Goal: Information Seeking & Learning: Check status

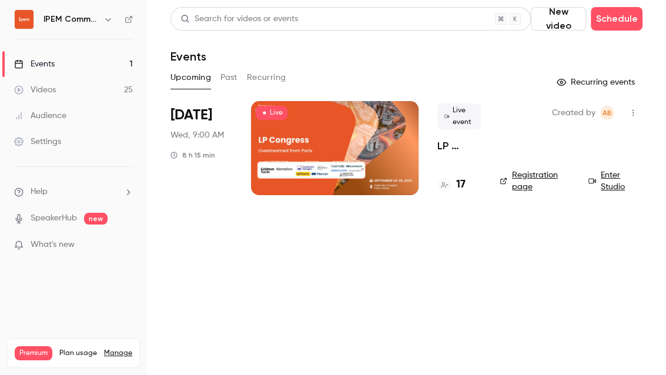
click at [227, 73] on button "Past" at bounding box center [228, 77] width 17 height 19
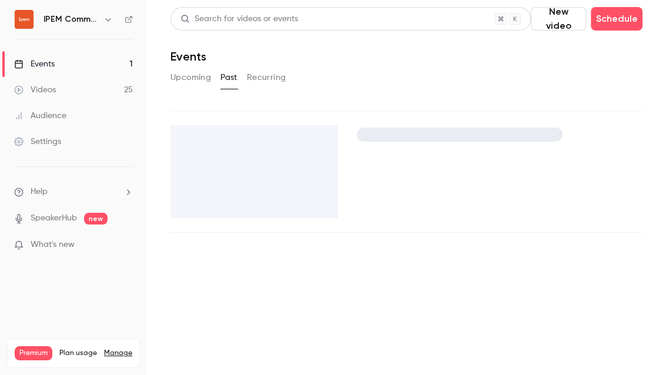
click at [230, 76] on button "Past" at bounding box center [228, 77] width 17 height 19
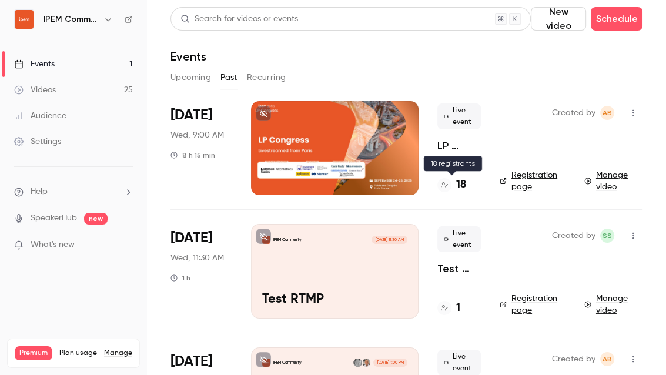
click at [458, 182] on h4 "18" at bounding box center [461, 185] width 10 height 16
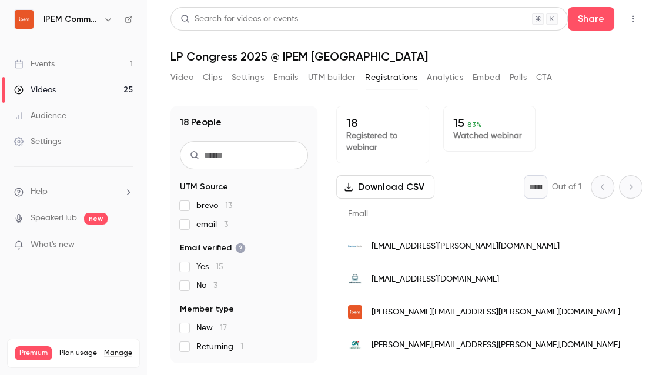
click at [431, 77] on button "Analytics" at bounding box center [445, 77] width 36 height 19
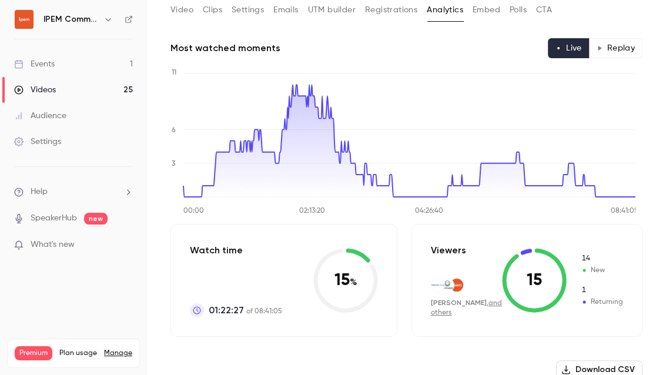
scroll to position [92, 0]
